Goal: Contribute content: Add original content to the website for others to see

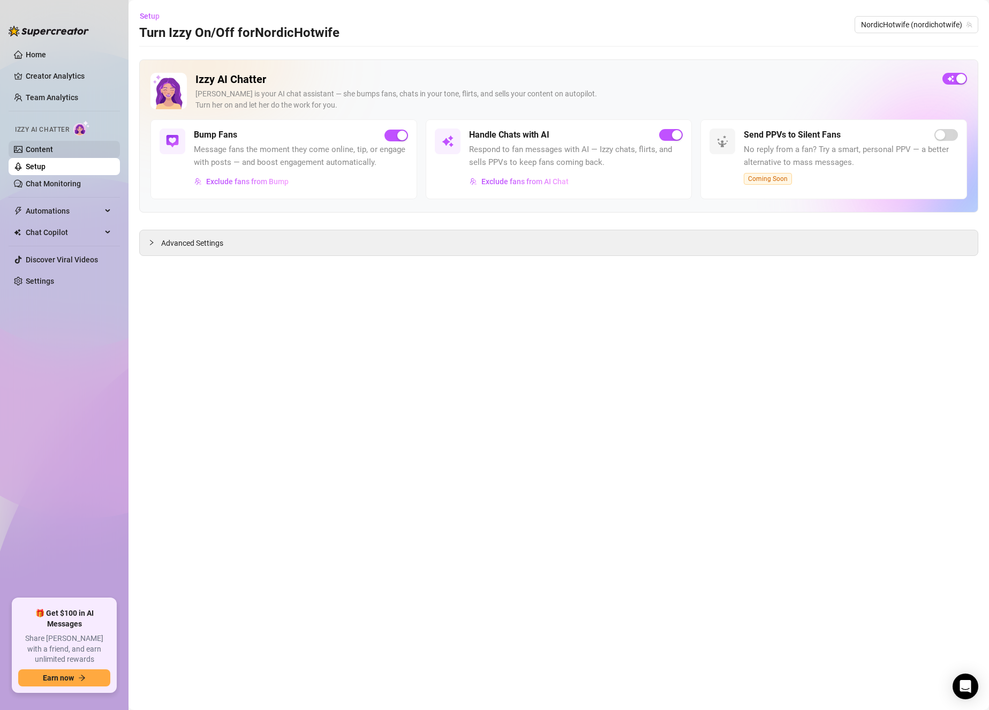
click at [53, 152] on link "Content" at bounding box center [39, 149] width 27 height 9
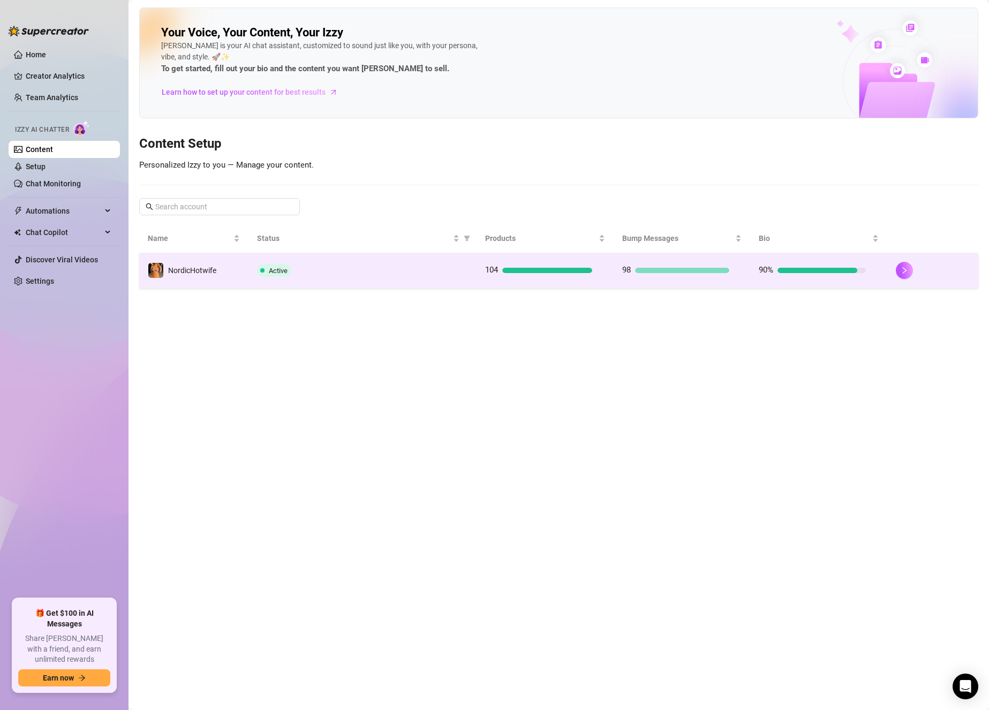
click at [314, 272] on div "Active" at bounding box center [362, 270] width 211 height 13
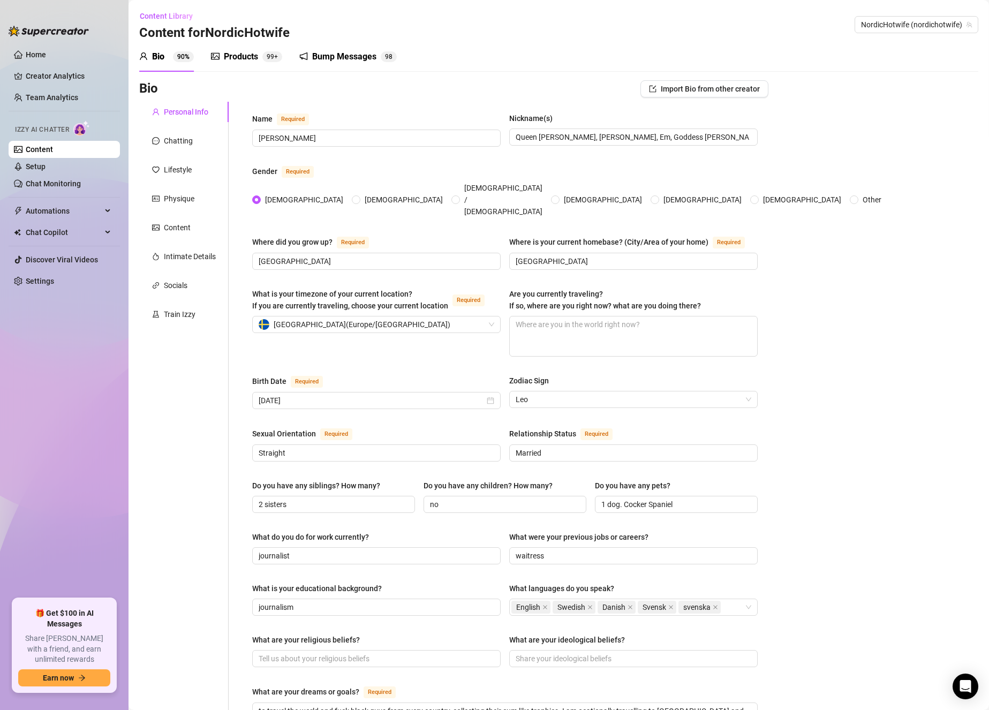
click at [257, 59] on div "Products" at bounding box center [241, 56] width 34 height 13
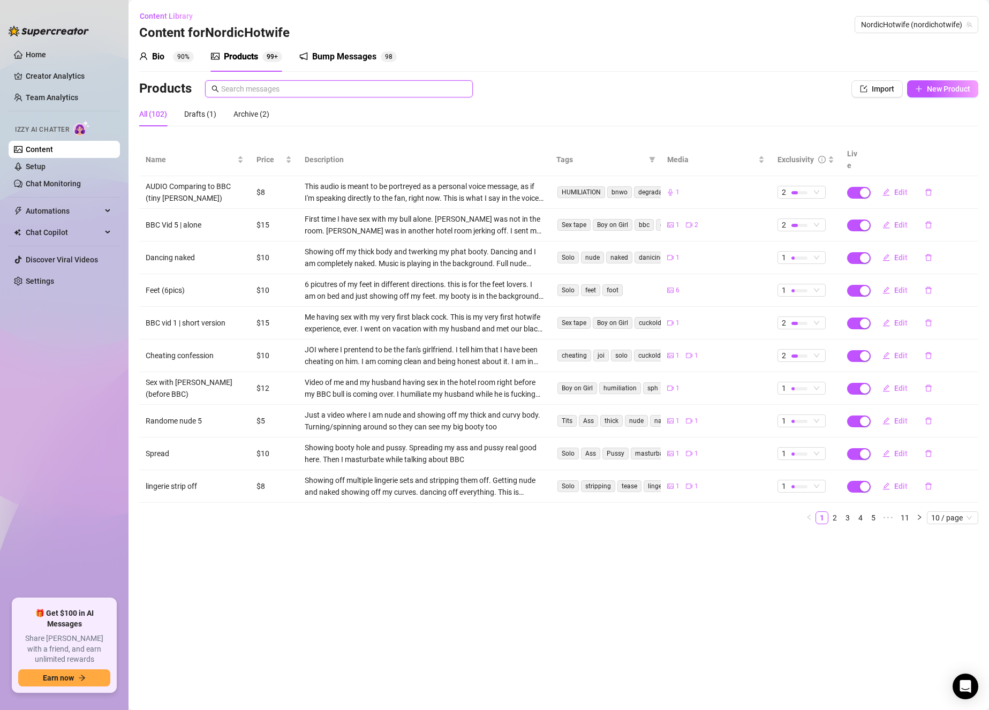
click at [325, 83] on input "text" at bounding box center [343, 89] width 245 height 12
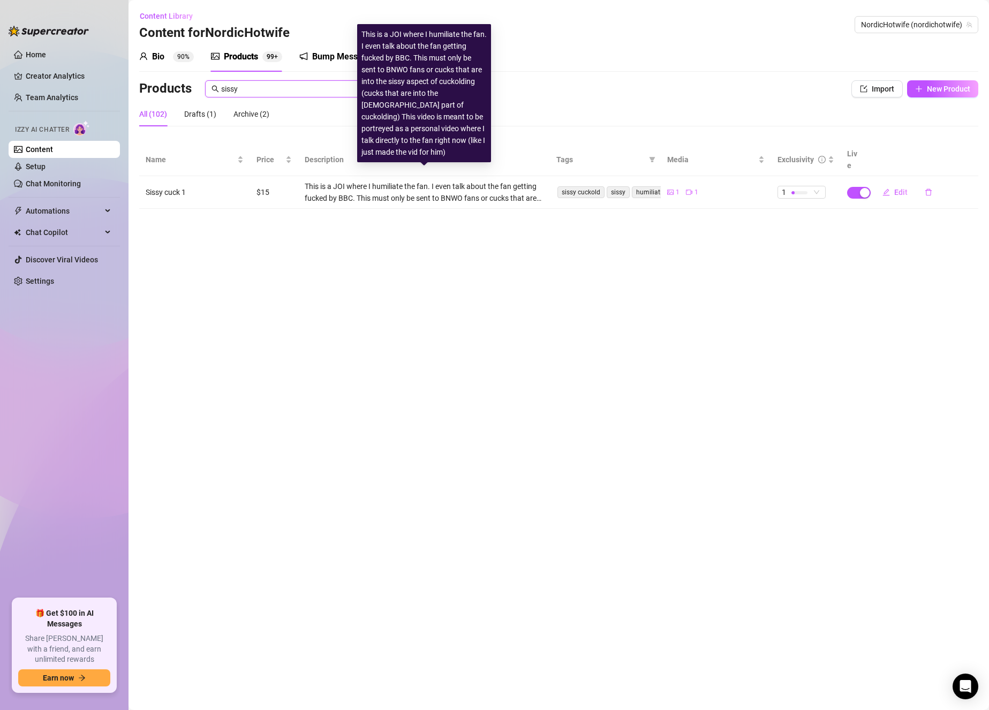
type input "sissy"
click at [457, 183] on div "This is a JOI where I humiliate the fan. I even talk about the fan getting fuck…" at bounding box center [424, 192] width 239 height 24
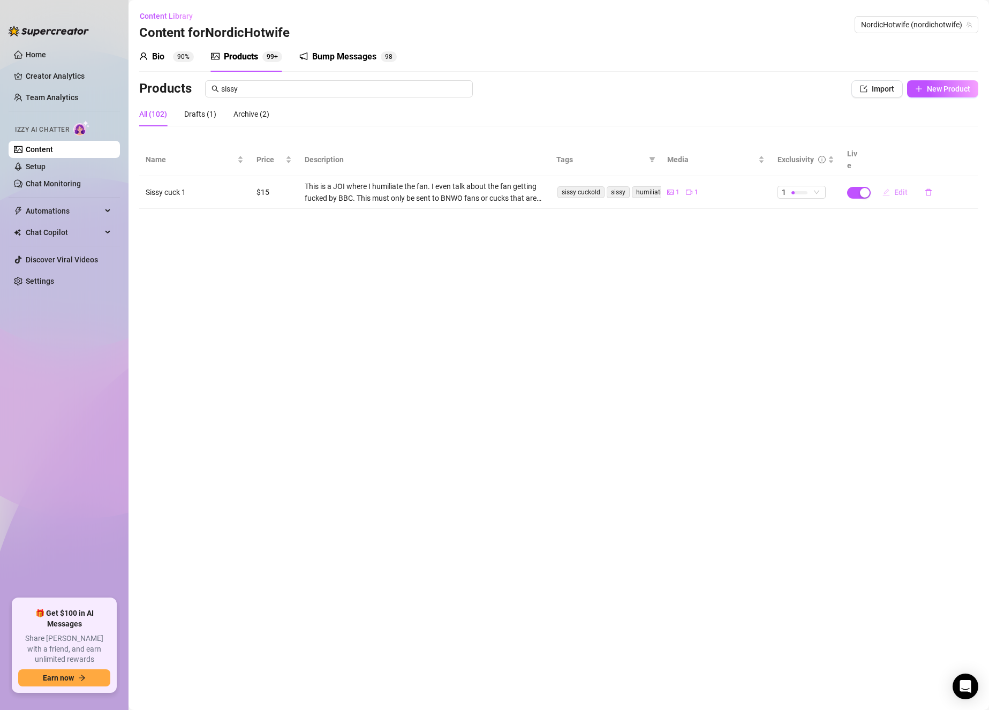
click at [894, 184] on button "Edit" at bounding box center [895, 192] width 42 height 17
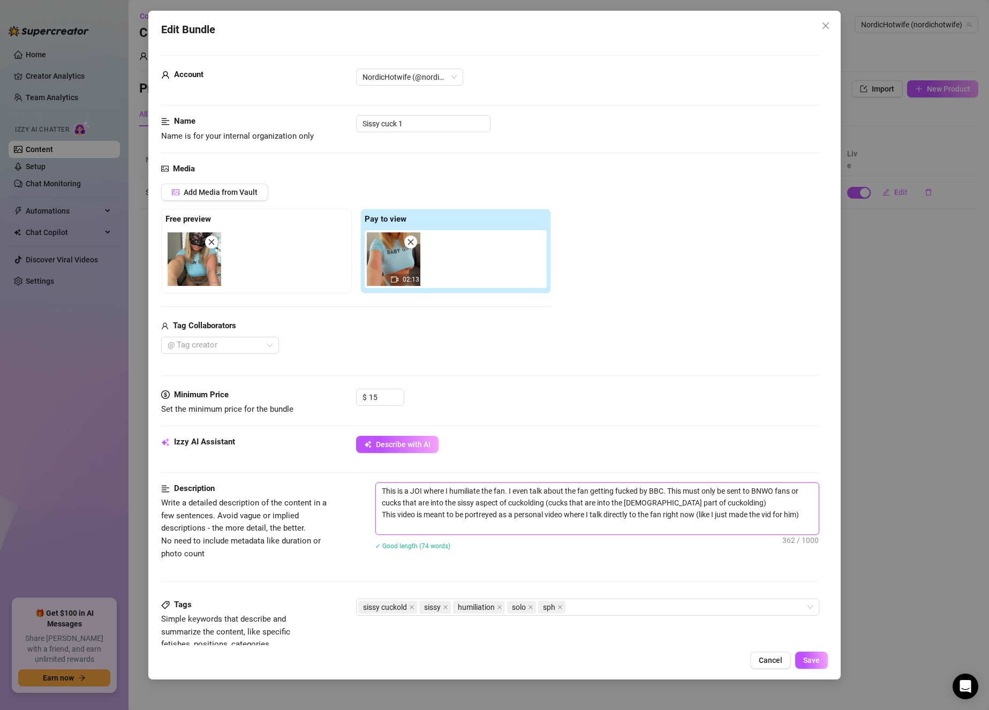
click at [481, 520] on textarea "This is a JOI where I humiliate the fan. I even talk about the fan getting fuck…" at bounding box center [597, 508] width 443 height 51
click at [507, 521] on textarea "This is a JOI where I humiliate the fan. I even talk about the fan getting fuck…" at bounding box center [597, 508] width 443 height 51
click at [465, 530] on textarea "This is a JOI where I humiliate the fan. I even talk about the fan getting fuck…" at bounding box center [597, 508] width 443 height 51
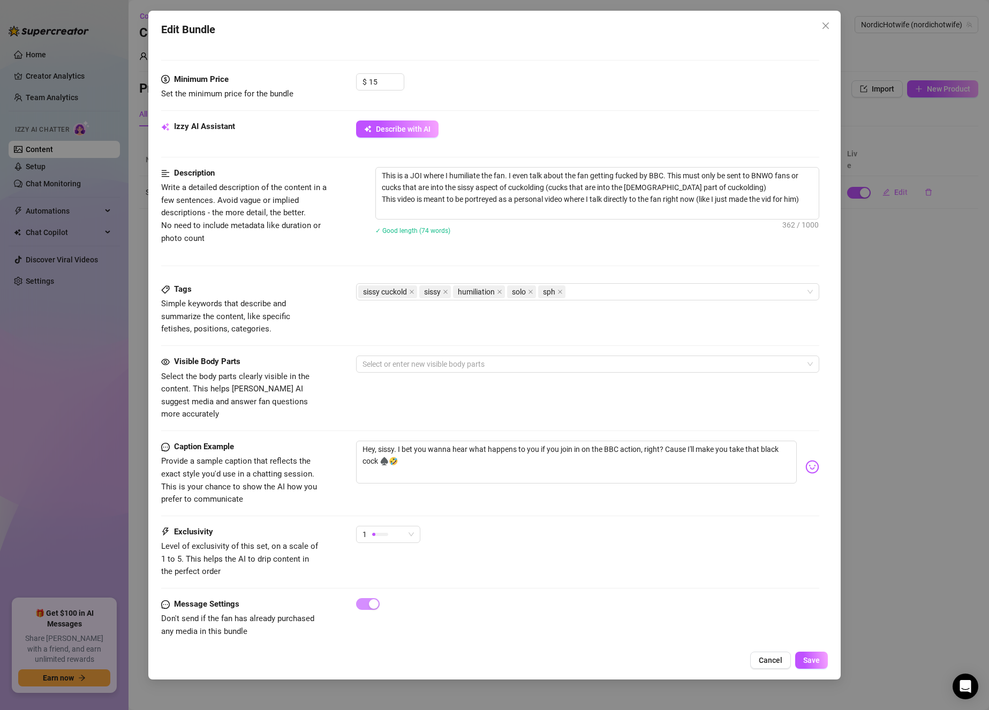
click at [502, 325] on div "Tags Simple keywords that describe and summarize the content, like specific fet…" at bounding box center [490, 309] width 658 height 52
click at [458, 459] on textarea "Hey, sissy. I bet you wanna hear what happens to you if you join in on the BBC …" at bounding box center [576, 462] width 441 height 43
drag, startPoint x: 379, startPoint y: 448, endPoint x: 720, endPoint y: 433, distance: 340.9
click at [720, 441] on textarea "Hey, sissy. I bet you wanna hear what happens to you if you join in on the BBC …" at bounding box center [576, 462] width 441 height 43
type textarea "Hey, sissy. I bet you wanna hear what happens to you if you join in on the BBC …"
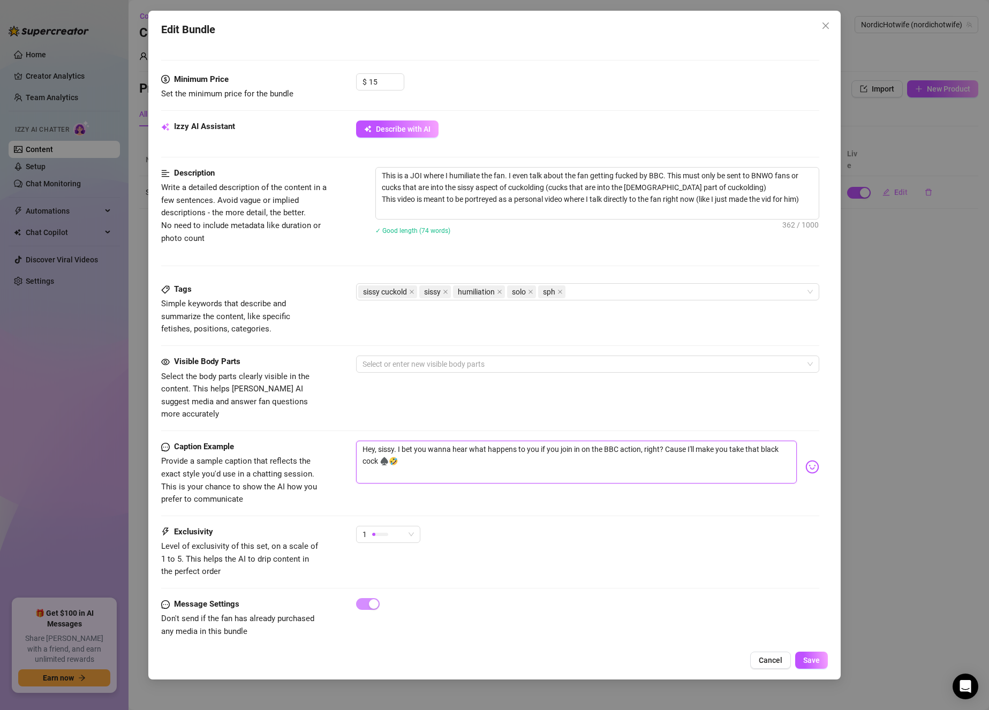
type textarea "Hey, sissy. I bet you wanna hear what happens to you if you join in on the BBC …"
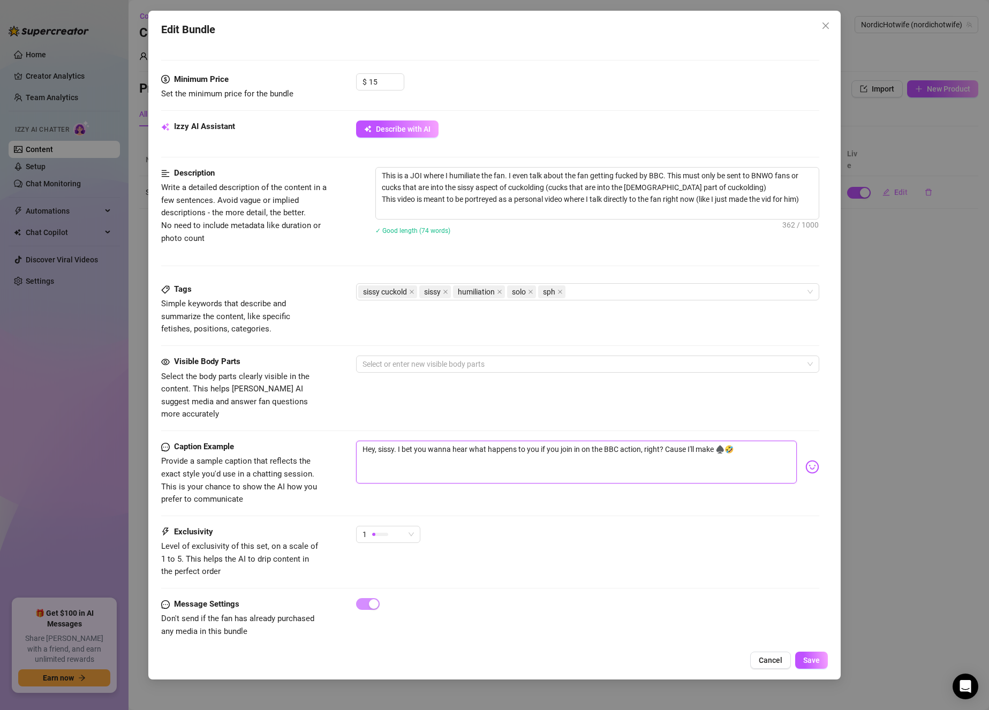
type textarea "Hey, sissy. I bet you wanna hear what happens to you if you join in on the BBC …"
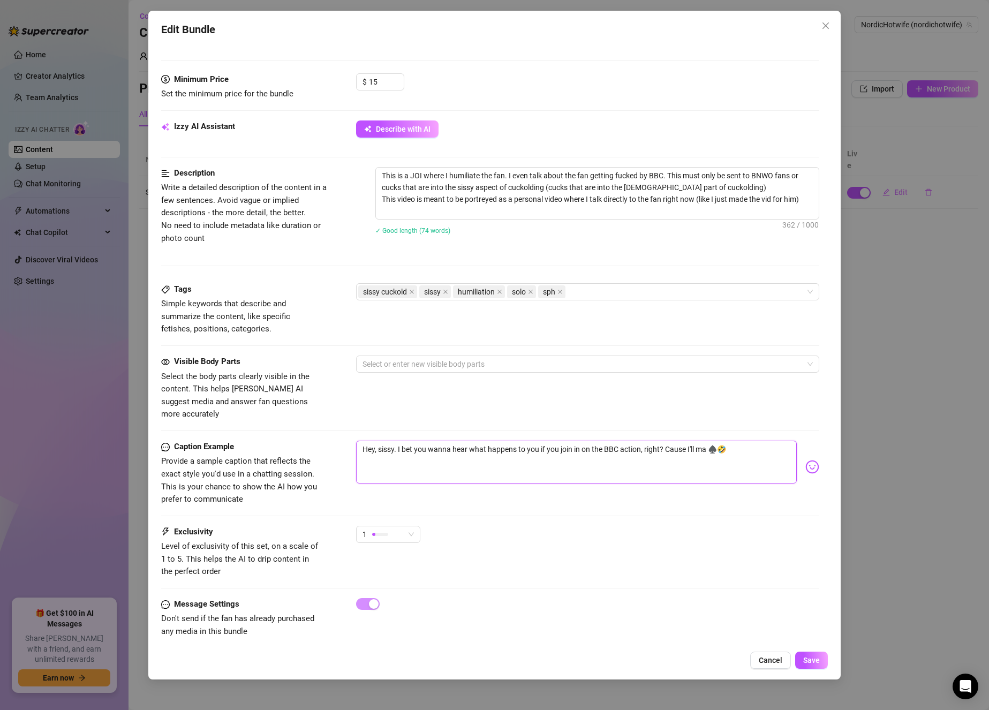
type textarea "Hey, sissy. I bet you wanna hear what happens to you if you join in on the BBC …"
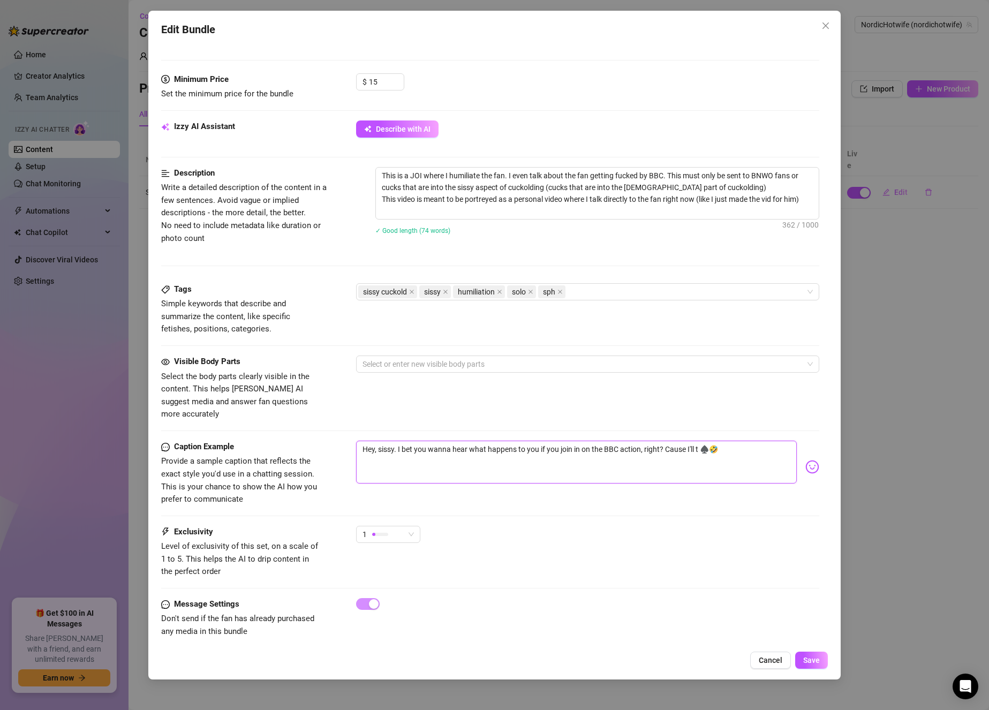
type textarea "Hey, sissy. I bet you wanna hear what happens to you if you join in on the BBC …"
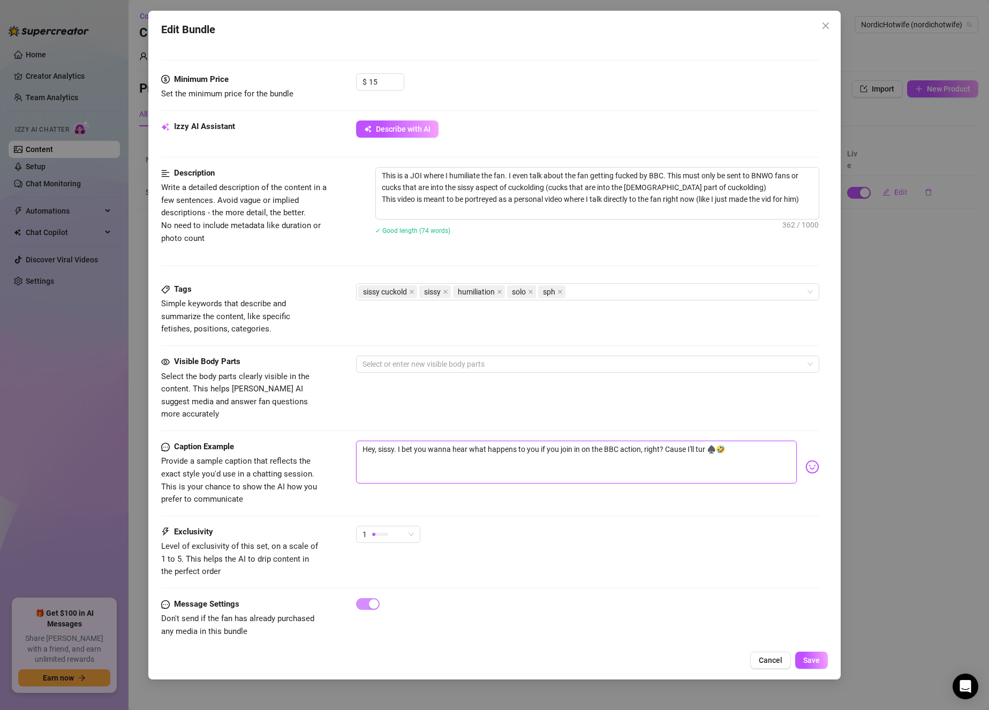
type textarea "Hey, sissy. I bet you wanna hear what happens to you if you join in on the BBC …"
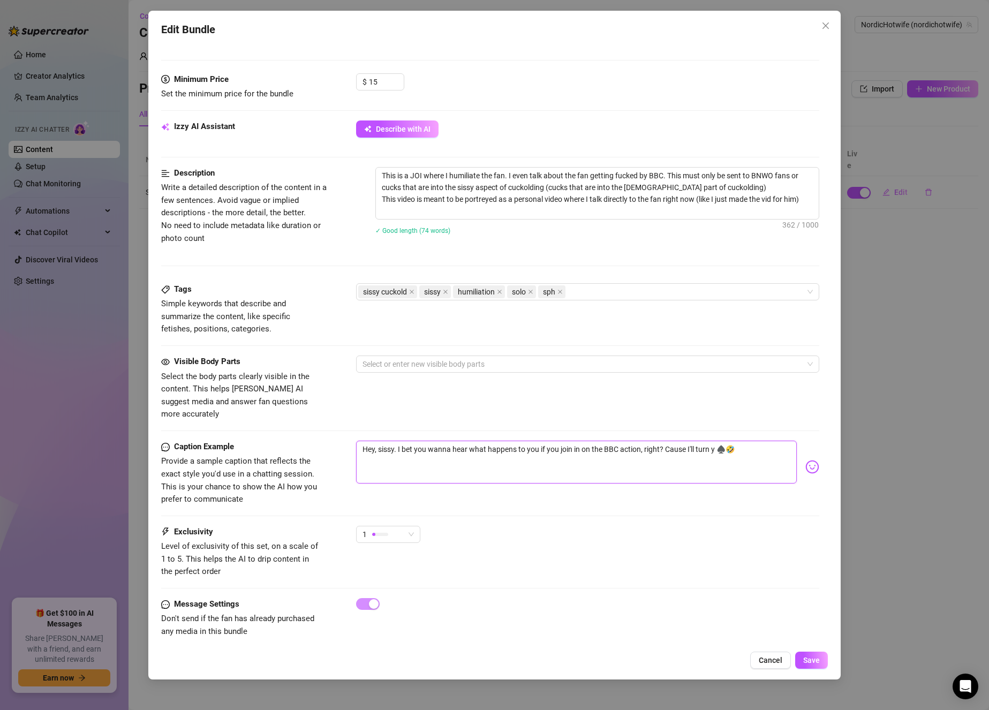
type textarea "Hey, sissy. I bet you wanna hear what happens to you if you join in on the BBC …"
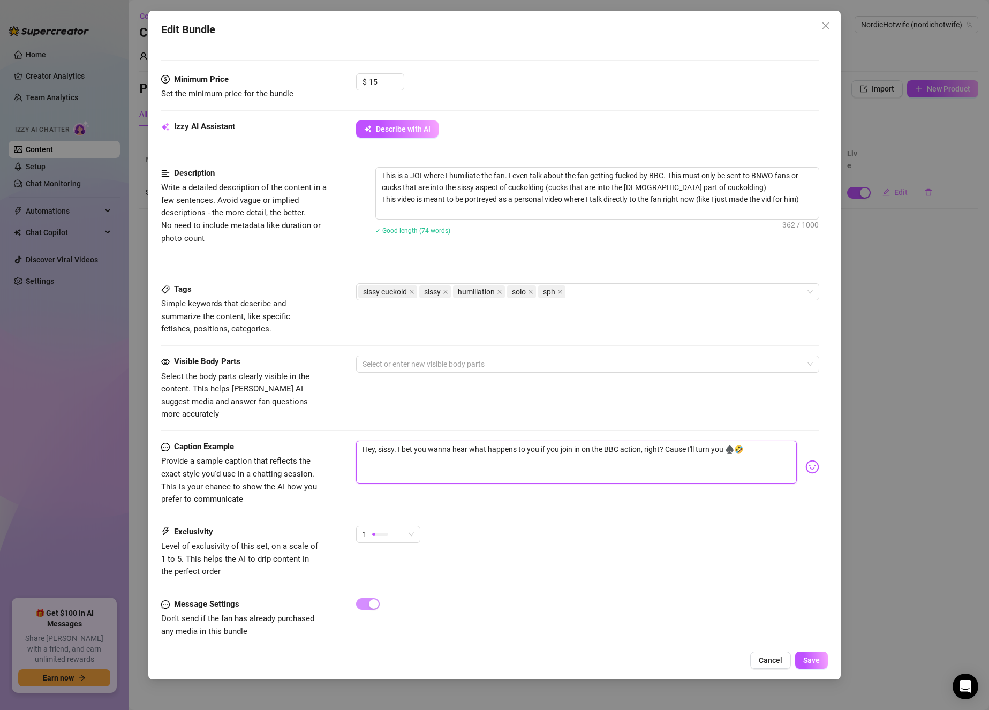
type textarea "Hey, sissy. I bet you wanna hear what happens to you if you join in on the BBC …"
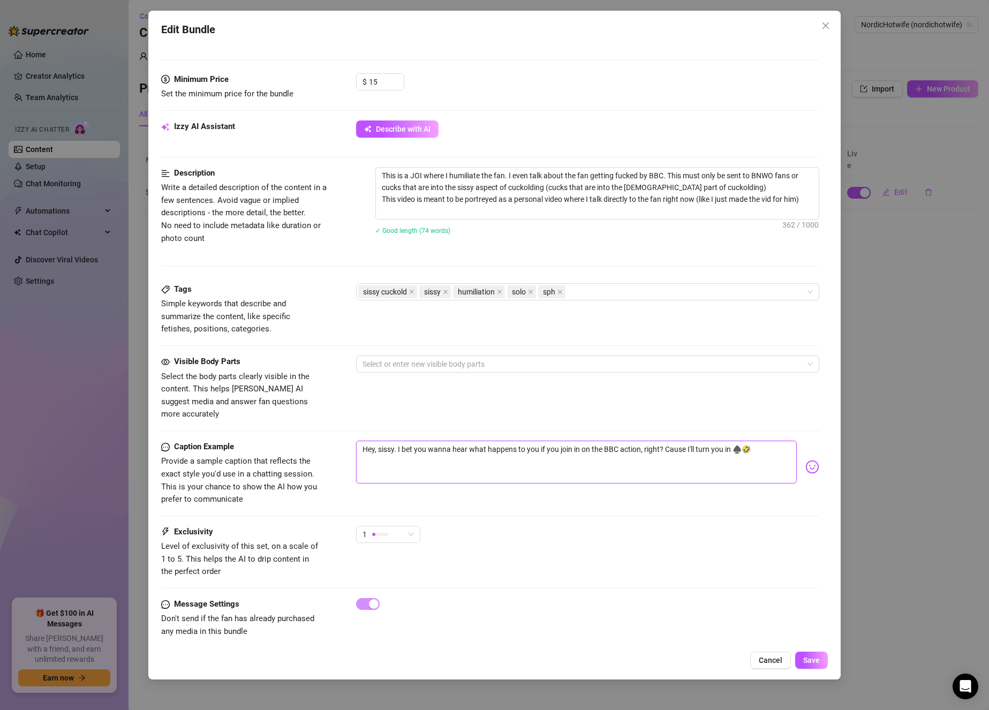
type textarea "Hey, sissy. I bet you wanna hear what happens to you if you join in on the BBC …"
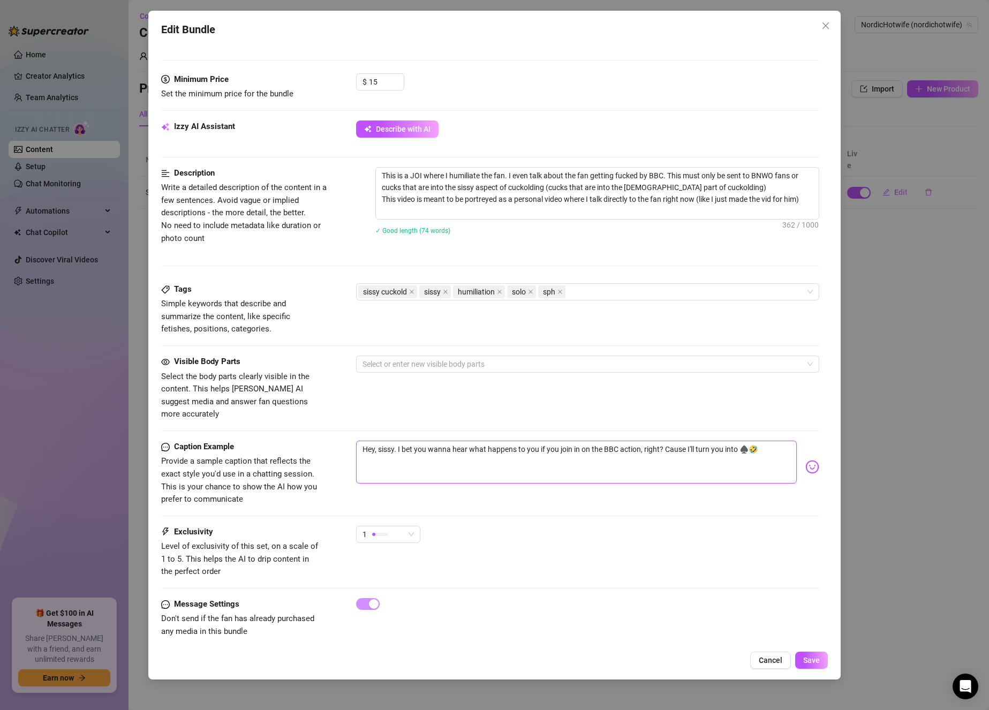
type textarea "Hey, sissy. I bet you wanna hear what happens to you if you join in on the BBC …"
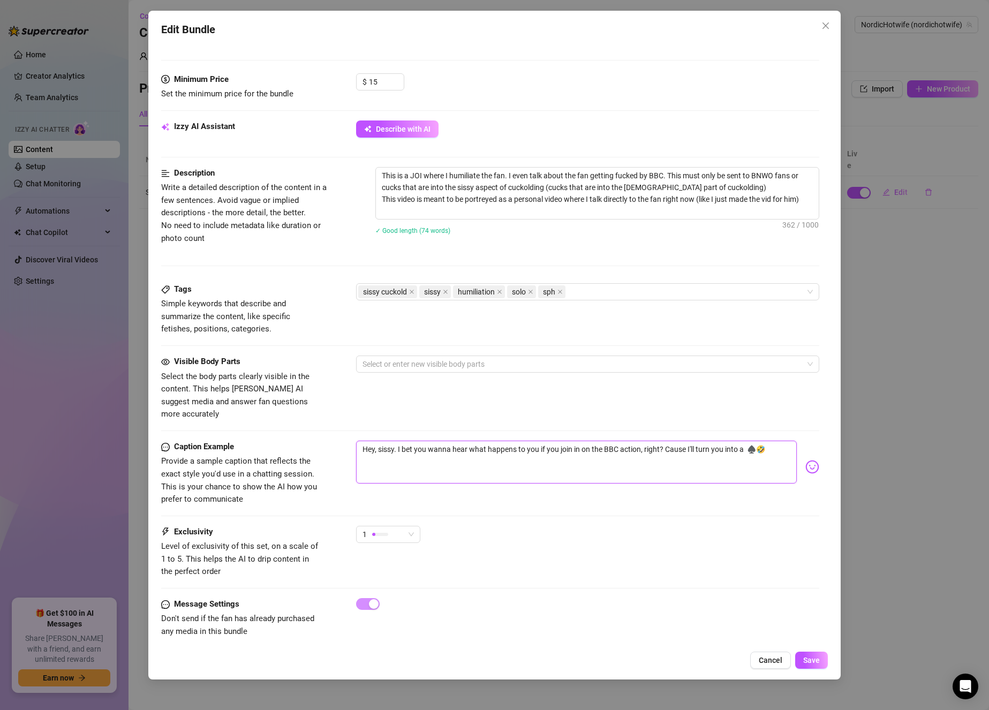
type textarea "Hey, sissy. I bet you wanna hear what happens to you if you join in on the BBC …"
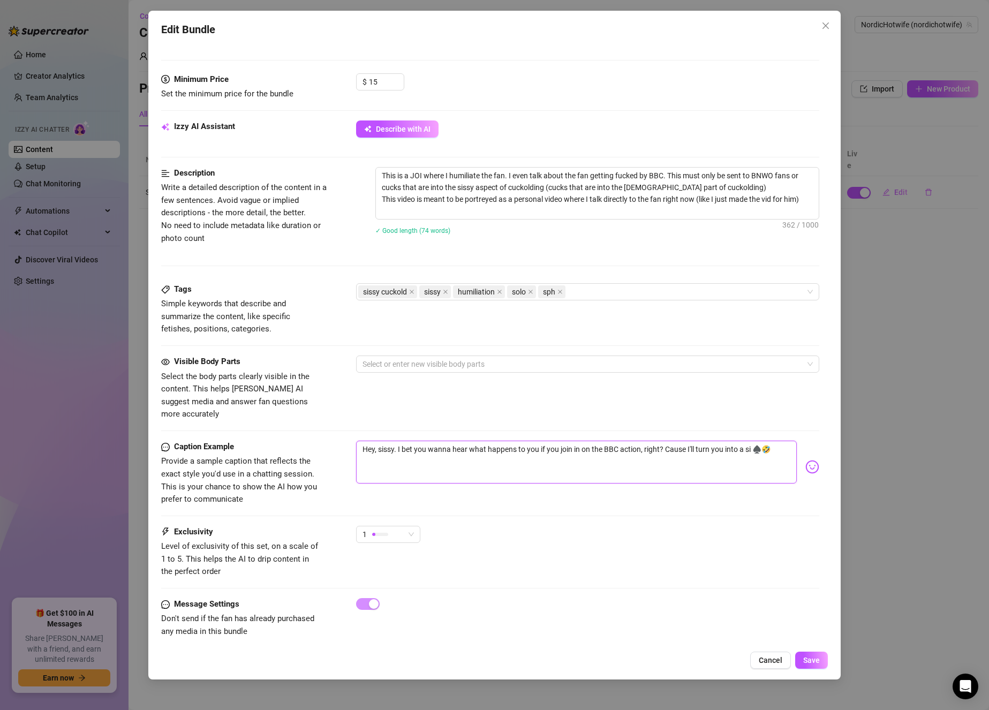
type textarea "Hey, sissy. I bet you wanna hear what happens to you if you join in on the BBC …"
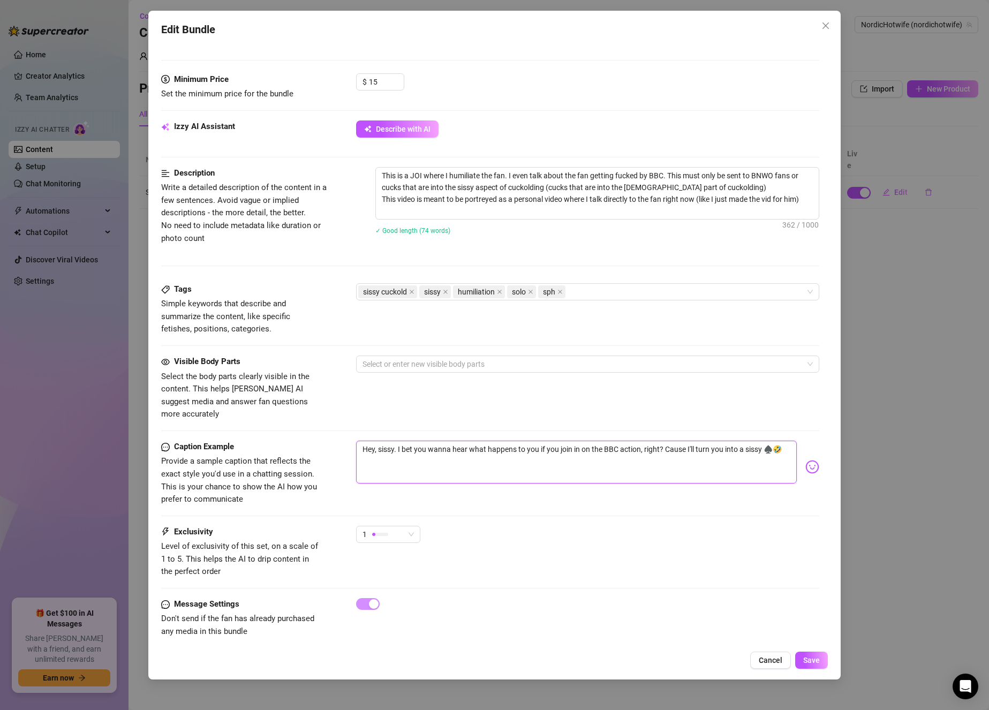
type textarea "Hey, sissy. I bet you wanna hear what happens to you if you join in on the BBC …"
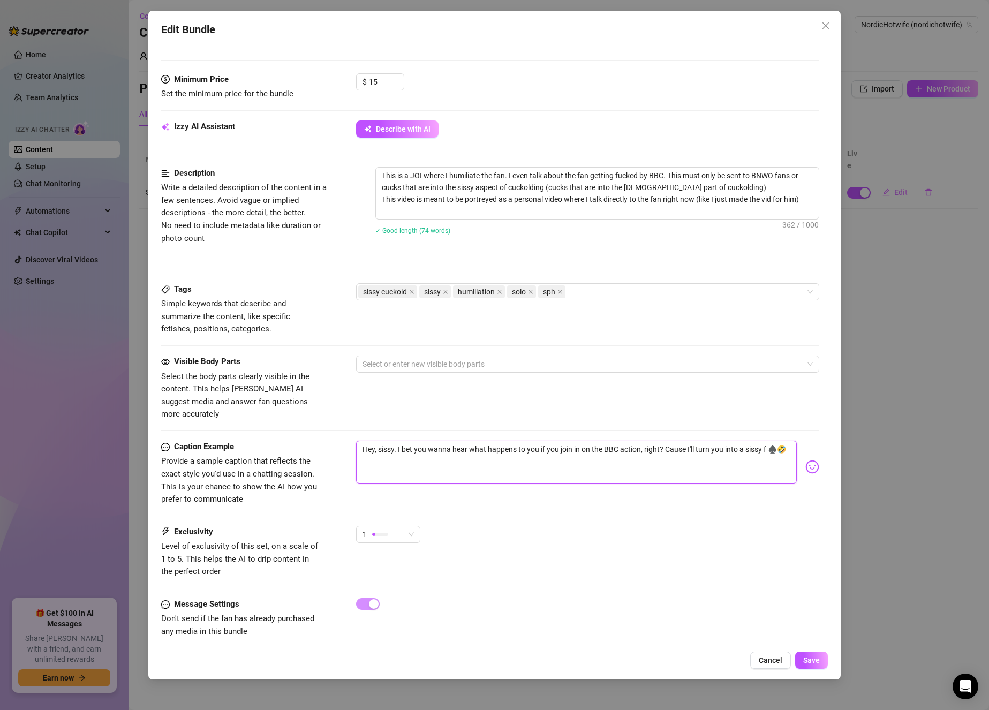
type textarea "Hey, sissy. I bet you wanna hear what happens to you if you join in on the BBC …"
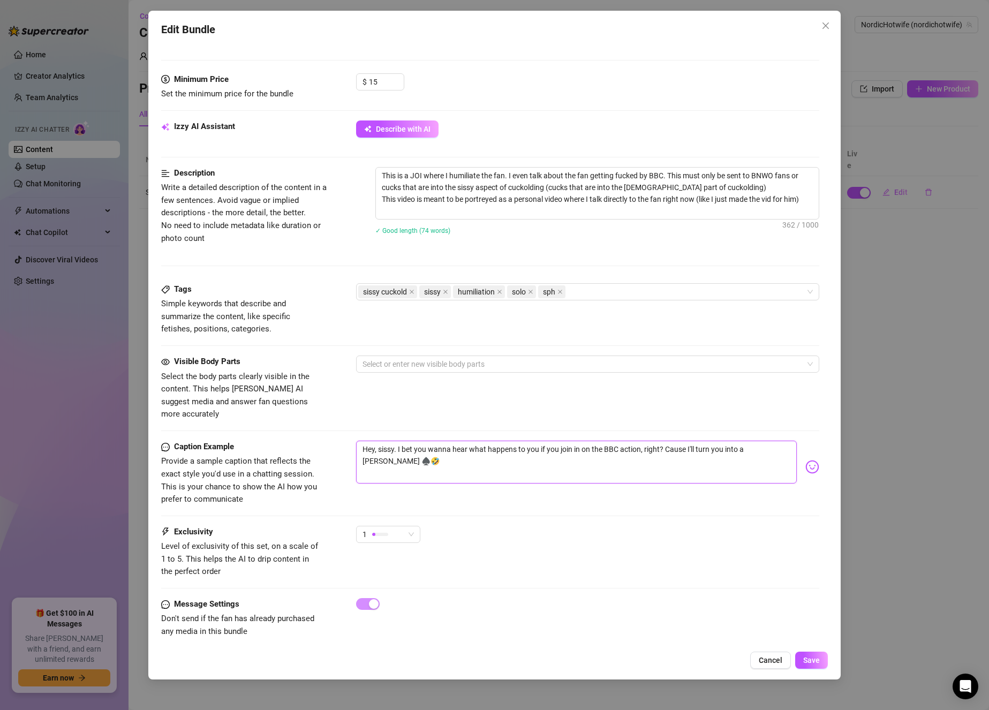
type textarea "Hey, sissy. I bet you wanna hear what happens to you if you join in on the BBC …"
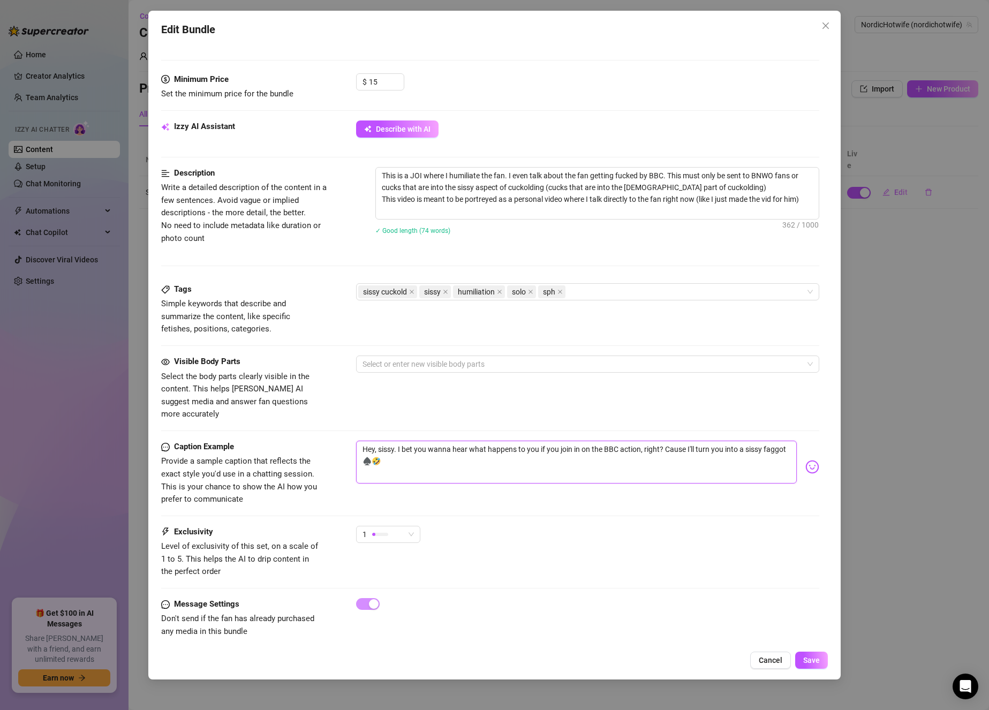
type textarea "Hey, sissy. I bet you wanna hear what happens to you if you join in on the BBC …"
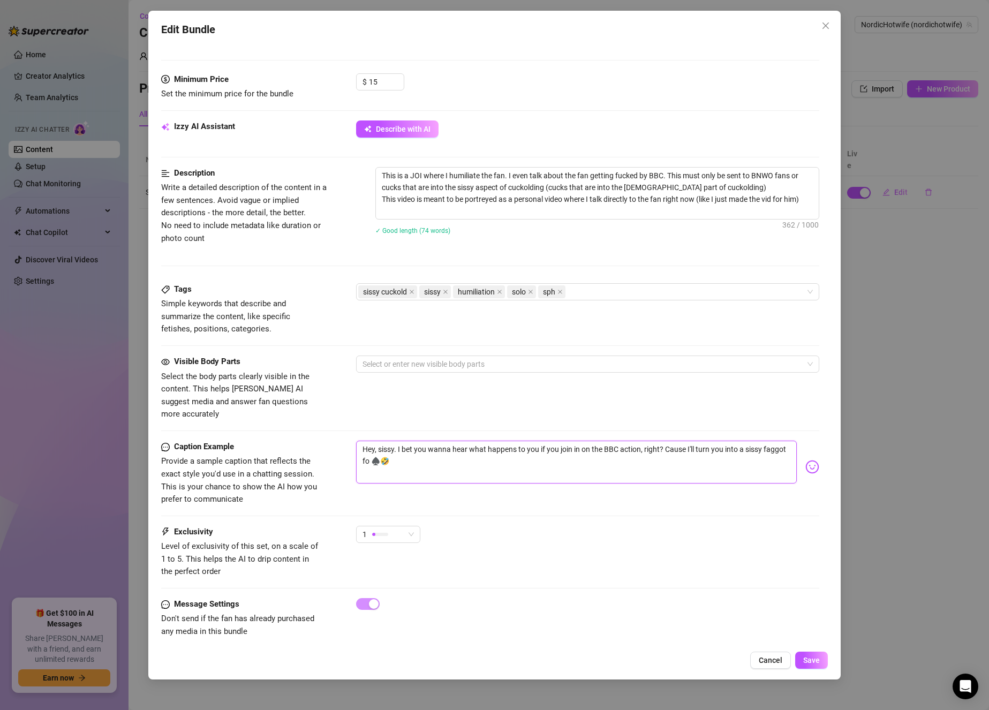
type textarea "Hey, sissy. I bet you wanna hear what happens to you if you join in on the BBC …"
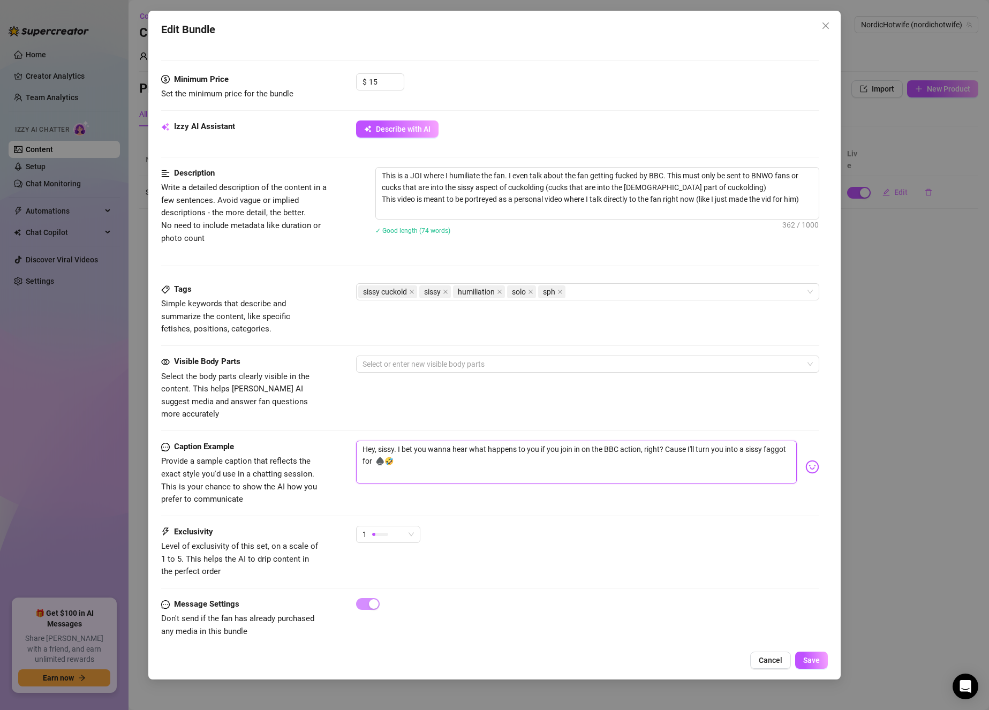
type textarea "Hey, sissy. I bet you wanna hear what happens to you if you join in on the BBC …"
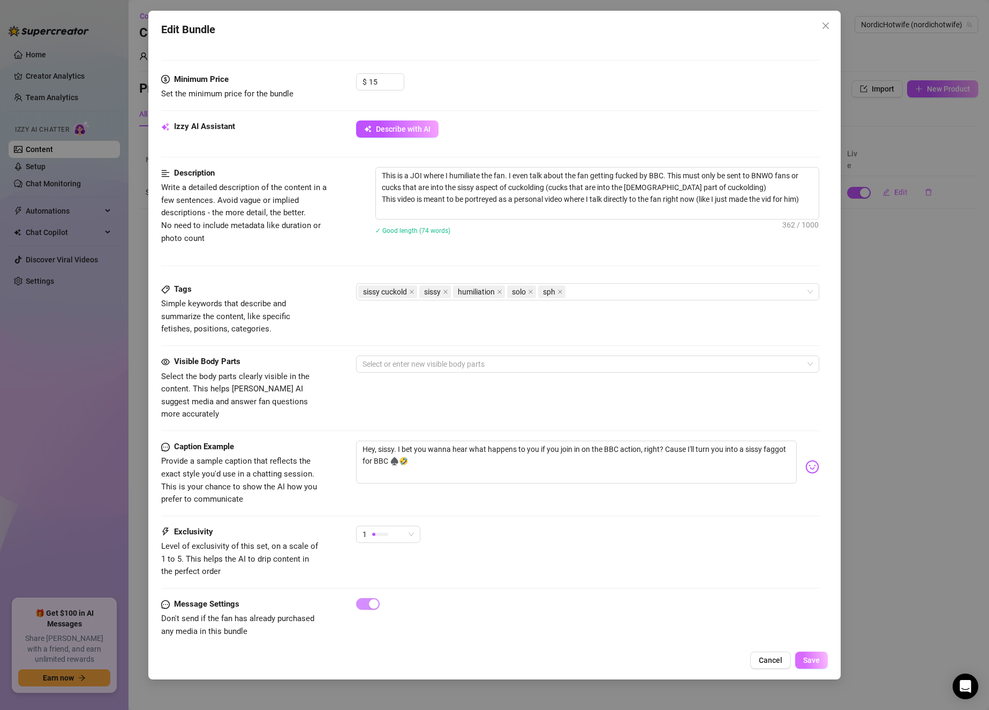
click at [814, 662] on span "Save" at bounding box center [811, 660] width 17 height 9
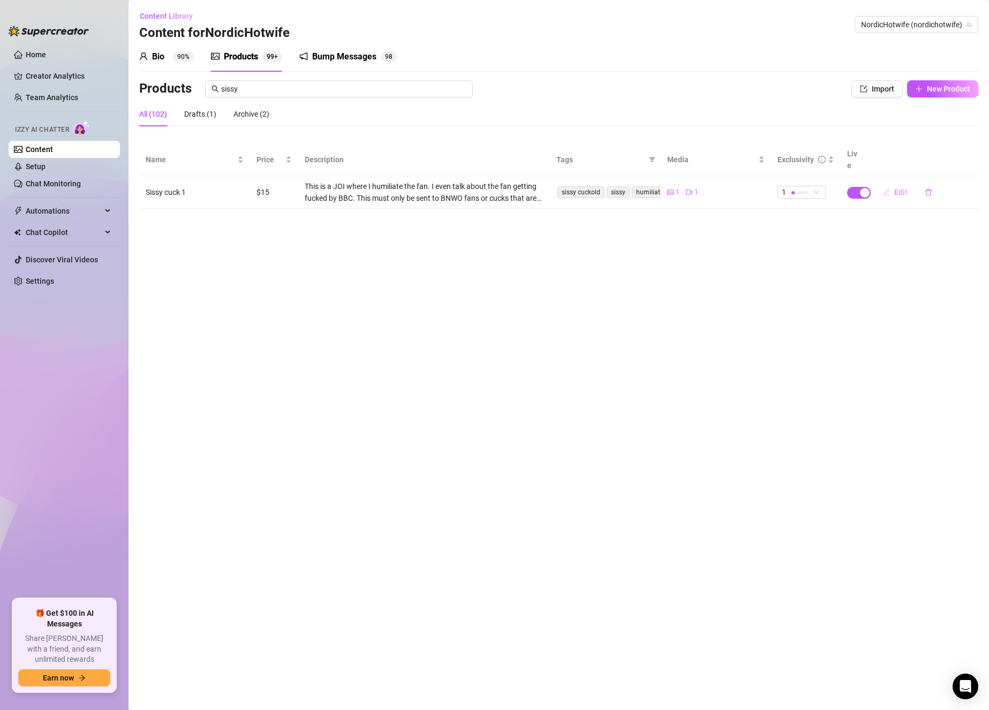
click at [895, 188] on span "Edit" at bounding box center [900, 192] width 13 height 9
type textarea "Hey, sissy. I bet you wanna hear what happens to you if you join in on the BBC …"
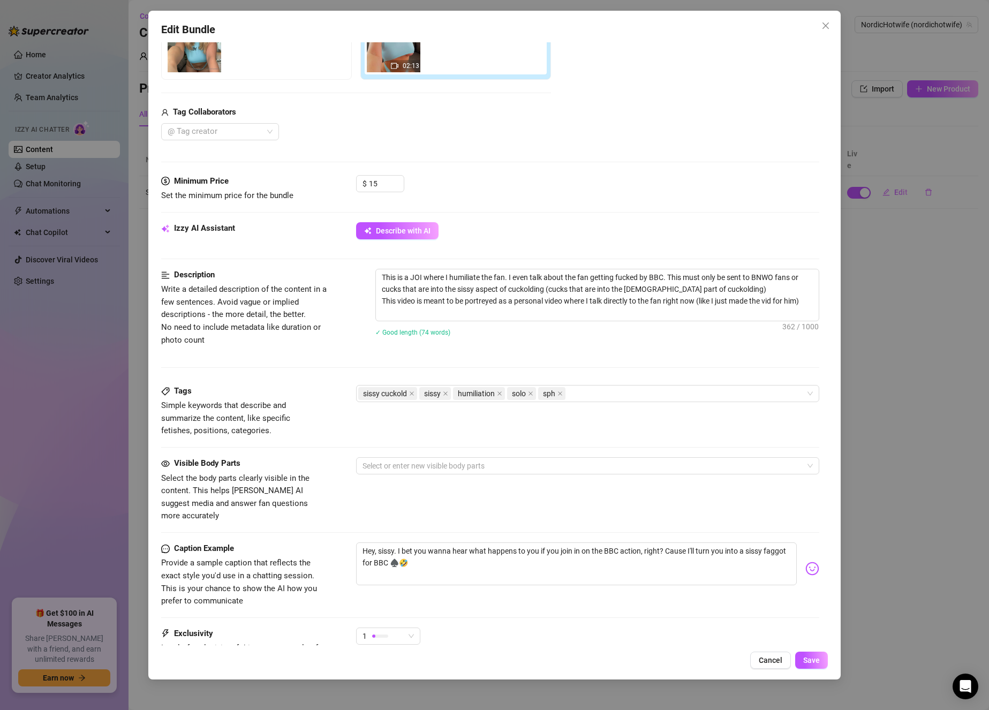
scroll to position [0, 0]
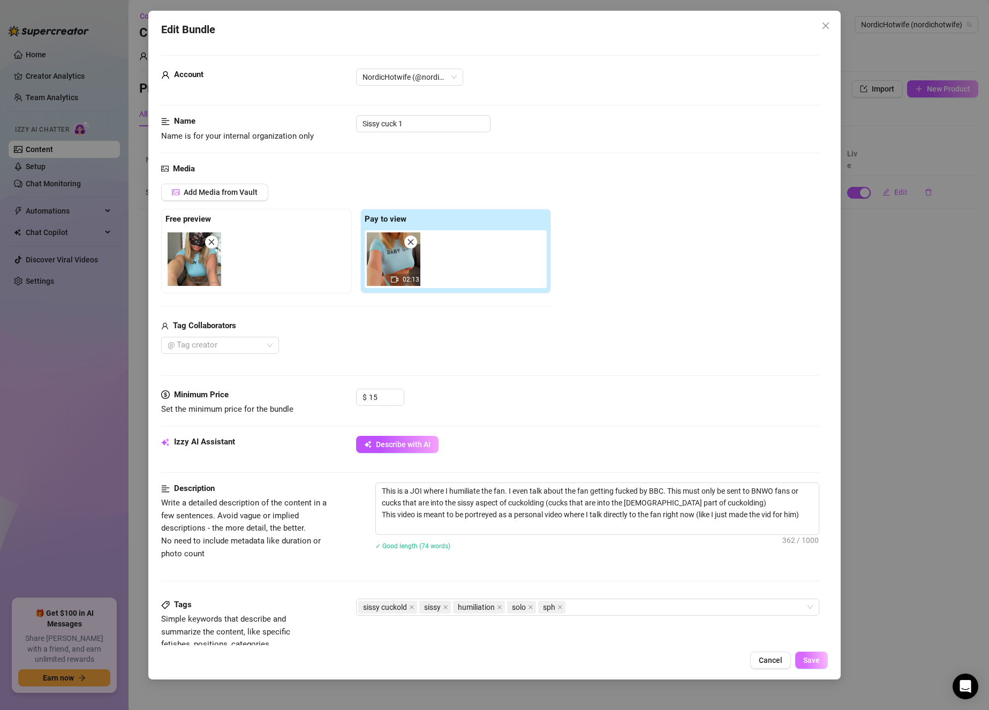
click at [817, 665] on button "Save" at bounding box center [811, 660] width 33 height 17
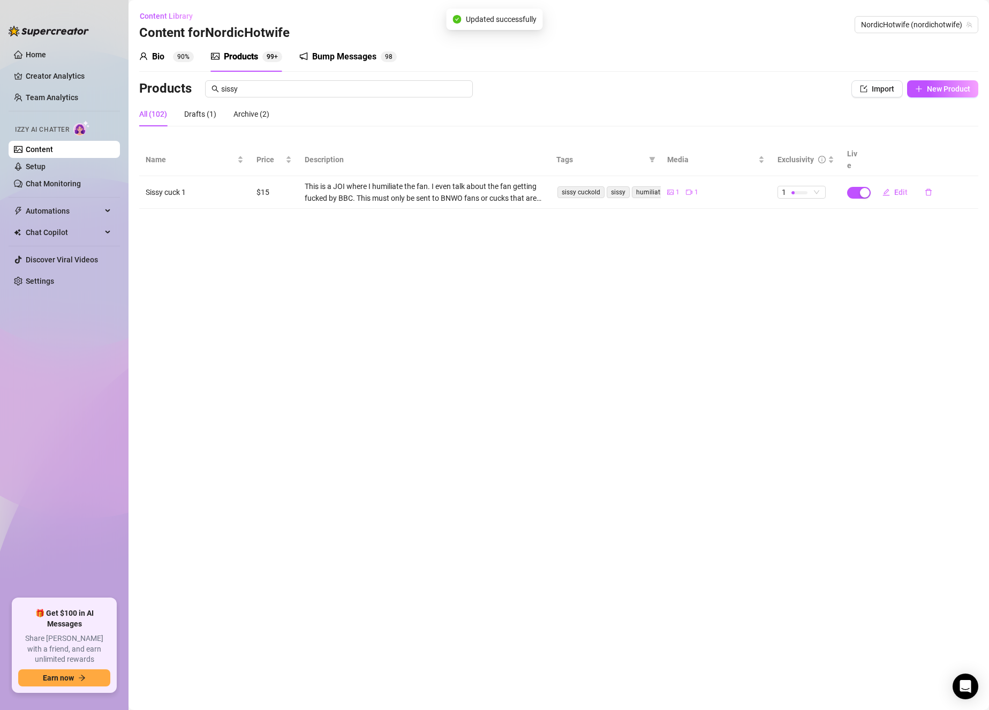
click at [151, 115] on div "All (102)" at bounding box center [153, 114] width 28 height 12
click at [252, 93] on input "sissy" at bounding box center [343, 89] width 245 height 12
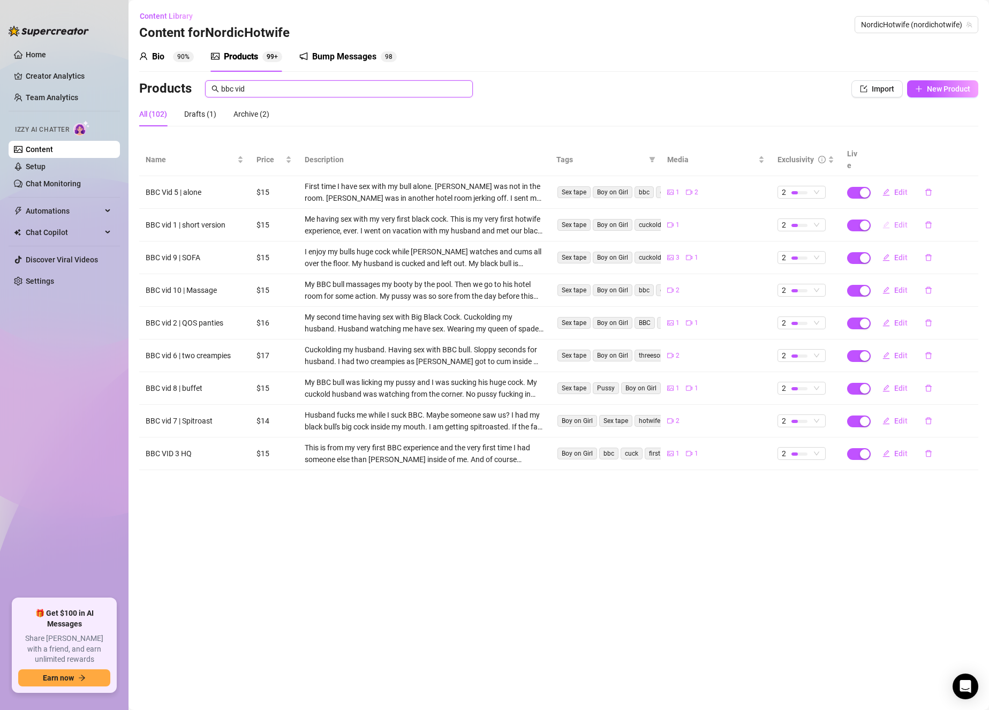
type input "bbc vid"
click at [890, 221] on icon "edit" at bounding box center [886, 224] width 7 height 7
type textarea "My first Bull and BBC 🤭 My transition from faithful wife to slutty wife💋 Watch …"
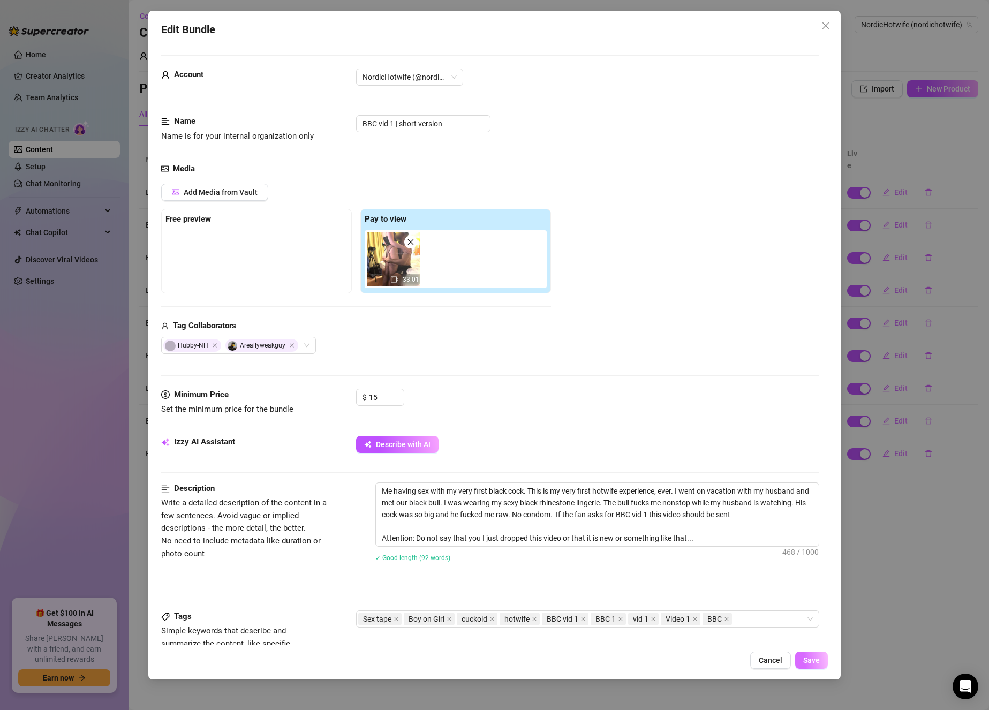
click at [807, 660] on span "Save" at bounding box center [811, 660] width 17 height 9
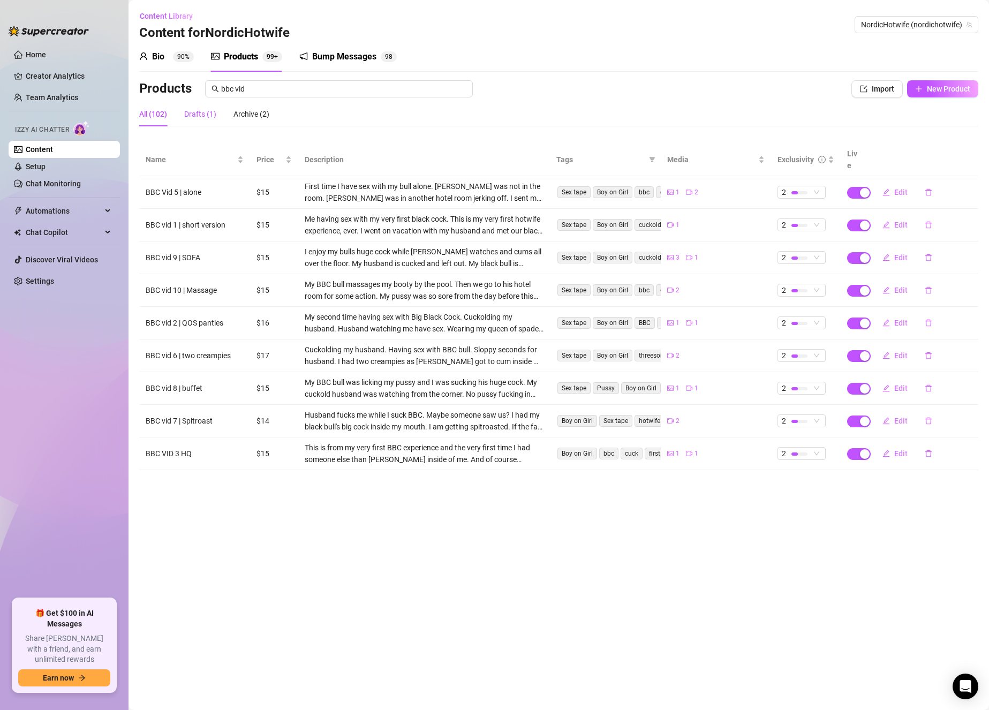
click at [201, 110] on div "Drafts (1)" at bounding box center [200, 114] width 32 height 12
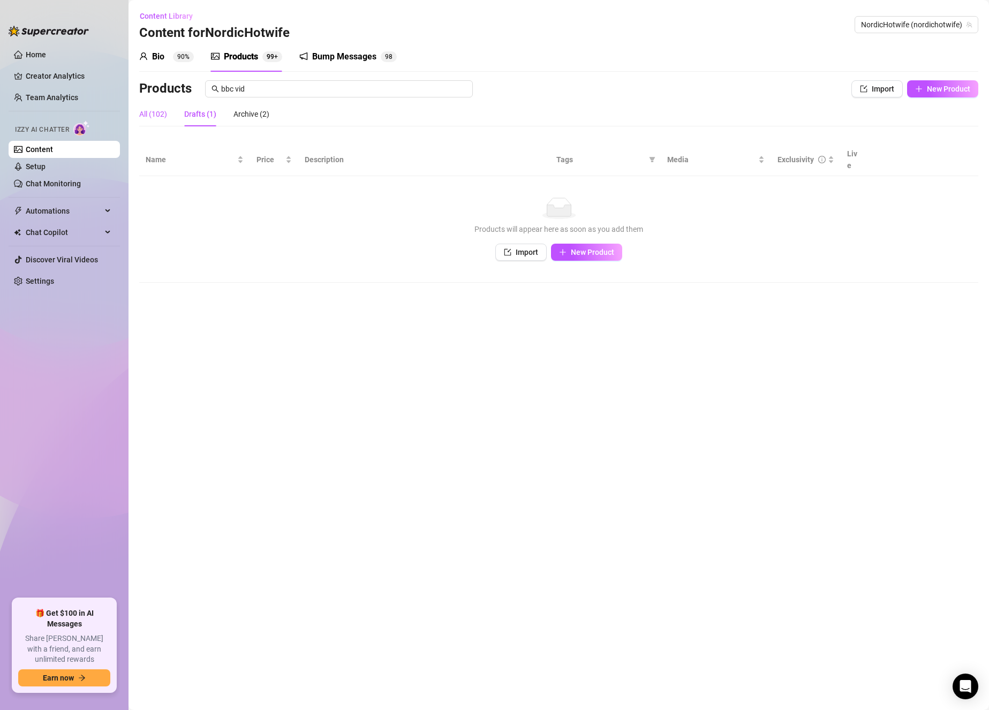
click at [147, 118] on div "All (102)" at bounding box center [153, 114] width 28 height 12
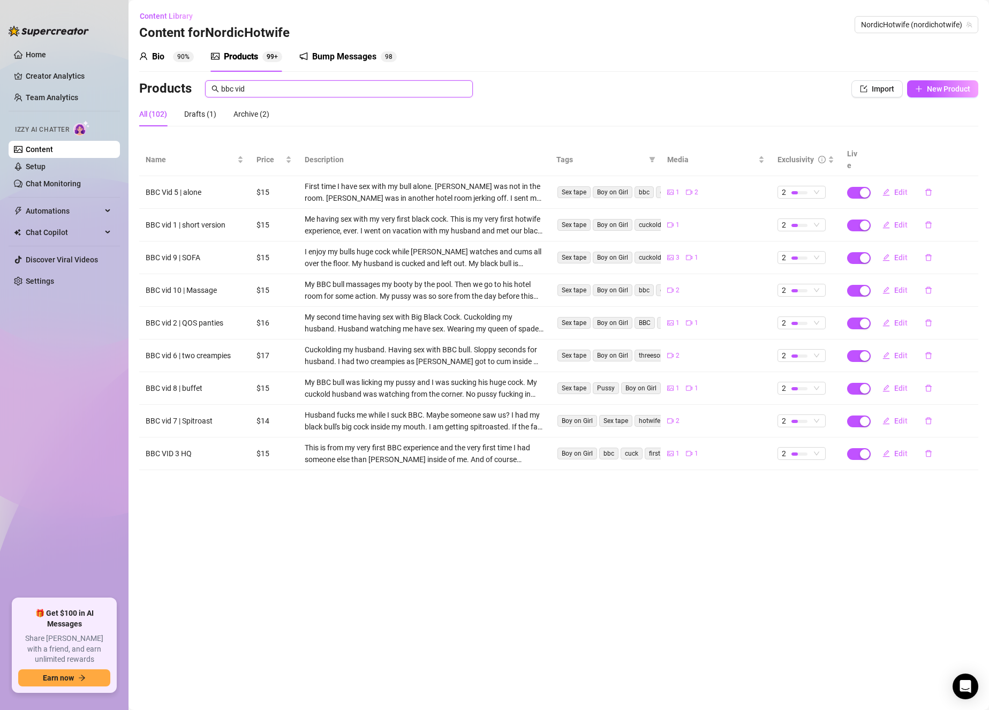
click at [350, 84] on input "bbc vid" at bounding box center [343, 89] width 245 height 12
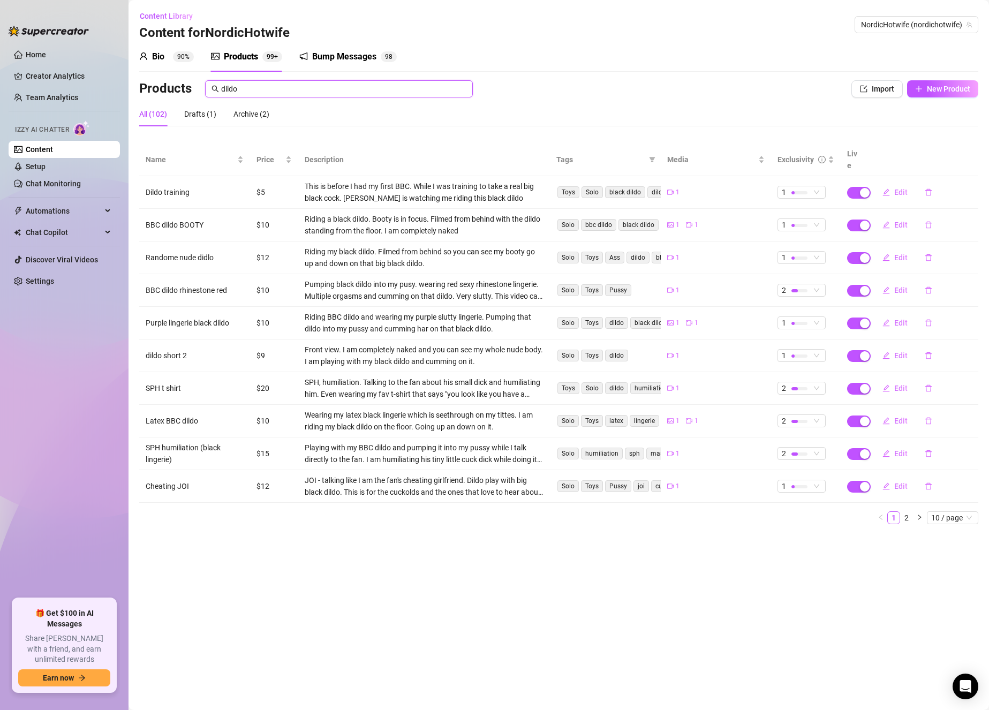
type input "dildo"
click at [380, 182] on div "This is before I had my first BBC. While I was training to take a real big blac…" at bounding box center [424, 192] width 239 height 24
click at [405, 216] on div "Riding a black dildo. Booty is in focus. Filmed from behind with the dildo stan…" at bounding box center [424, 225] width 239 height 24
click at [903, 512] on link "2" at bounding box center [907, 518] width 12 height 12
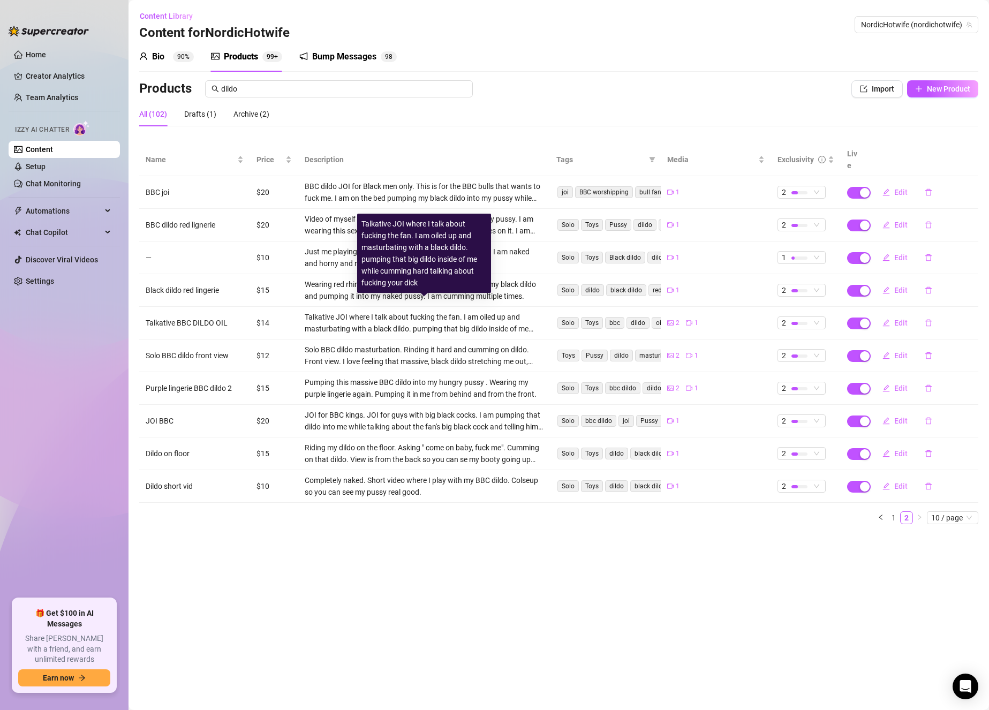
click at [465, 311] on div "Talkative JOI where I talk about fucking the fan. I am oiled up and masturbatin…" at bounding box center [424, 323] width 239 height 24
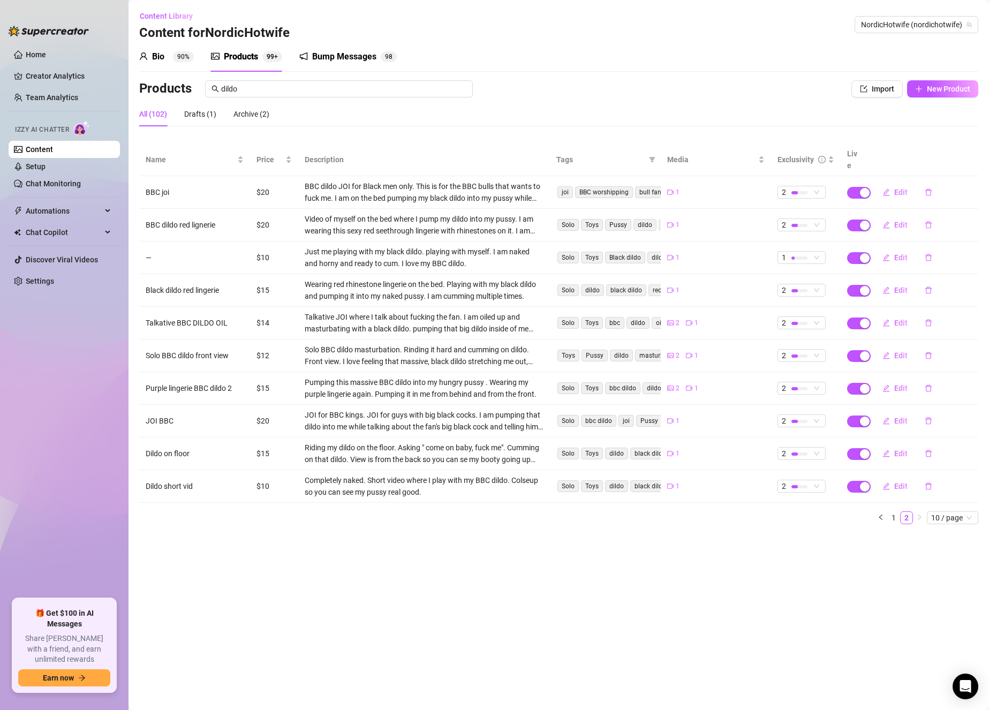
click at [708, 569] on main "Content Library Content for NordicHotwife NordicHotwife (nordichotwife) Bio 90%…" at bounding box center [559, 355] width 861 height 710
